Goal: Navigation & Orientation: Understand site structure

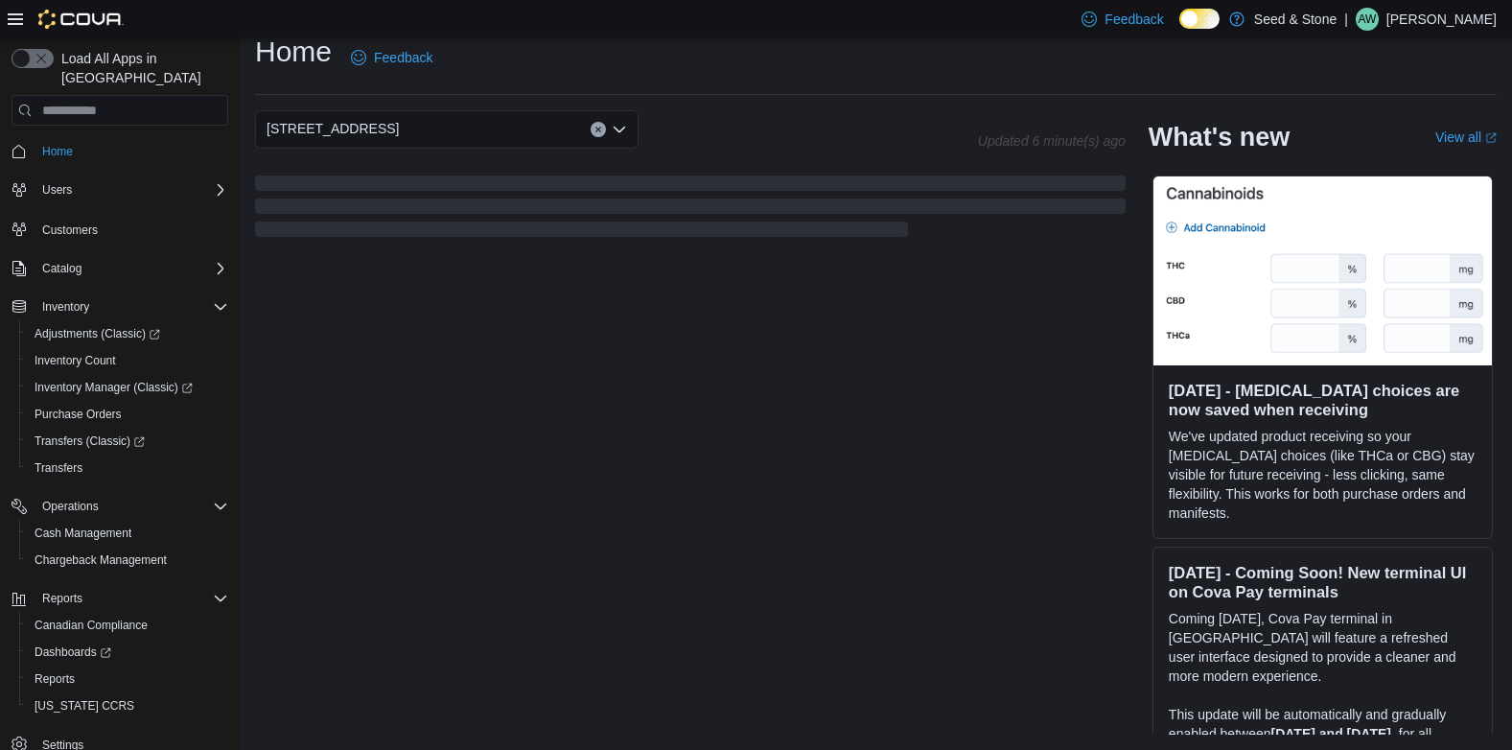
scroll to position [359, 0]
